Goal: Information Seeking & Learning: Find specific fact

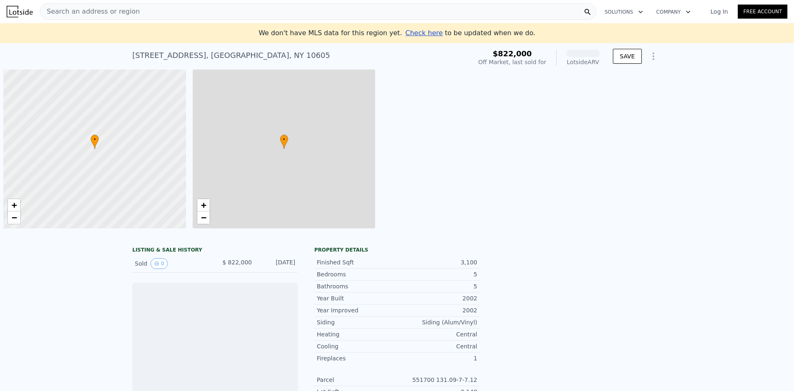
scroll to position [0, 3]
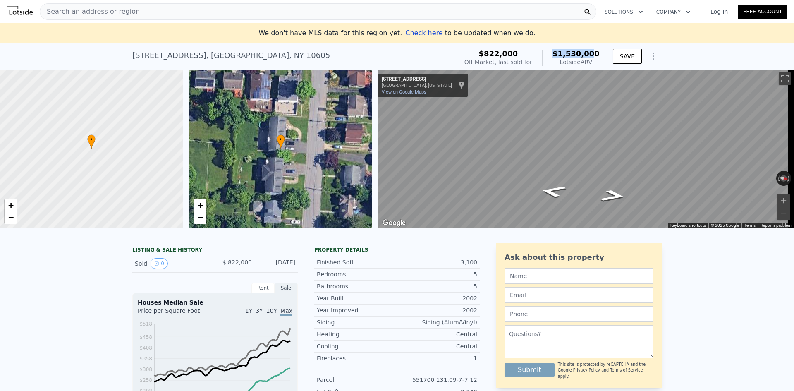
drag, startPoint x: 596, startPoint y: 51, endPoint x: 556, endPoint y: 55, distance: 40.3
click at [556, 55] on div "$1,530,000 Lotside ARV" at bounding box center [570, 58] width 57 height 17
drag, startPoint x: 560, startPoint y: 51, endPoint x: 594, endPoint y: 51, distance: 33.9
click at [594, 51] on span "$1,530,000" at bounding box center [575, 53] width 47 height 9
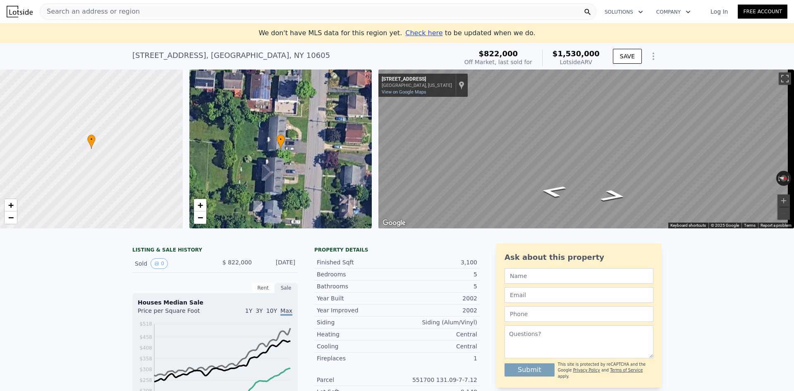
click at [597, 50] on span "$1,530,000" at bounding box center [575, 53] width 47 height 9
drag, startPoint x: 597, startPoint y: 59, endPoint x: 557, endPoint y: 52, distance: 40.6
click at [557, 52] on div "$1,530,000 Lotside ARV" at bounding box center [570, 58] width 57 height 17
drag, startPoint x: 543, startPoint y: 59, endPoint x: 459, endPoint y: 52, distance: 83.8
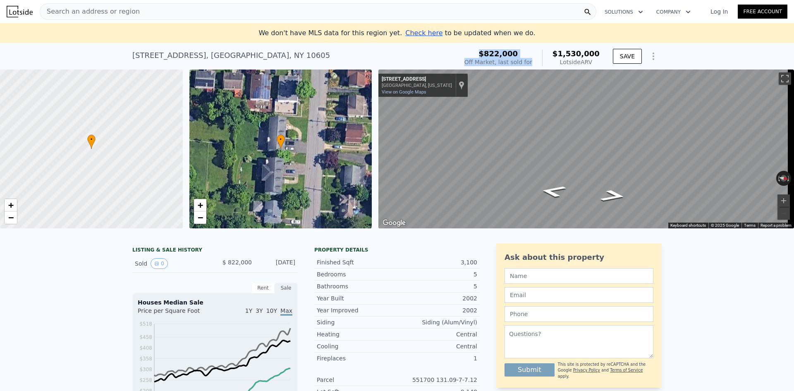
click at [459, 52] on div "[STREET_ADDRESS] Sold [DATE] for $822k (~ARV $1.530m ) $822,000 Off Market, las…" at bounding box center [396, 57] width 529 height 23
click at [454, 52] on div "[STREET_ADDRESS] Sold [DATE] for $822k (~ARV $1.530m )" at bounding box center [293, 57] width 322 height 23
drag, startPoint x: 598, startPoint y: 62, endPoint x: 554, endPoint y: 57, distance: 44.1
click at [554, 57] on div "$1,530,000 Lotside ARV" at bounding box center [570, 58] width 57 height 17
